Goal: Find specific page/section: Find specific page/section

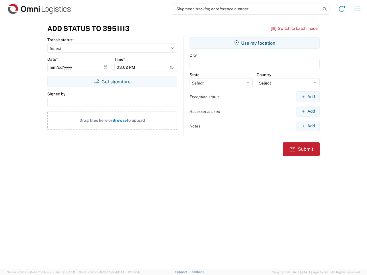
click at [246, 9] on input "search" at bounding box center [246, 8] width 148 height 11
click at [324, 9] on icon at bounding box center [324, 9] width 8 height 8
click at [342, 9] on icon at bounding box center [341, 8] width 9 height 9
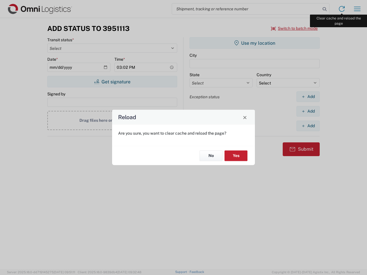
click at [357, 9] on div "Reload Are you sure, you want to clear cache and reload the page? No Yes" at bounding box center [183, 137] width 367 height 275
click at [294, 28] on div "Reload Are you sure, you want to clear cache and reload the page? No Yes" at bounding box center [183, 137] width 367 height 275
click at [112, 82] on div "Reload Are you sure, you want to clear cache and reload the page? No Yes" at bounding box center [183, 137] width 367 height 275
click at [254, 43] on div "Reload Are you sure, you want to clear cache and reload the page? No Yes" at bounding box center [183, 137] width 367 height 275
click at [308, 97] on div "Reload Are you sure, you want to clear cache and reload the page? No Yes" at bounding box center [183, 137] width 367 height 275
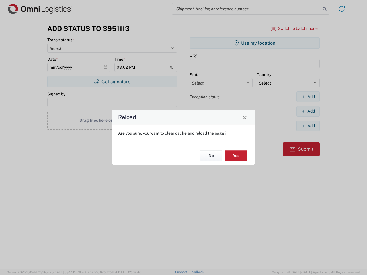
click at [308, 111] on div "Reload Are you sure, you want to clear cache and reload the page? No Yes" at bounding box center [183, 137] width 367 height 275
click at [308, 126] on div "Reload Are you sure, you want to clear cache and reload the page? No Yes" at bounding box center [183, 137] width 367 height 275
